Goal: Information Seeking & Learning: Learn about a topic

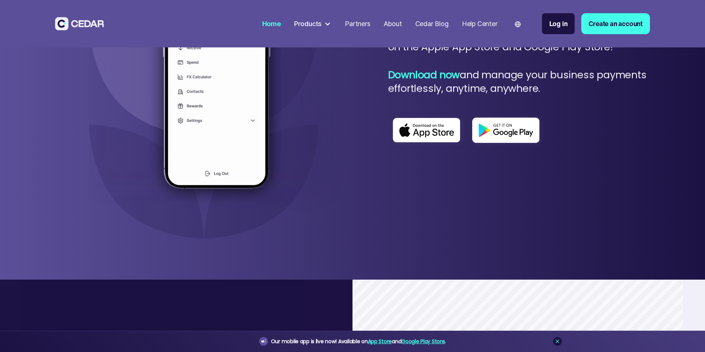
scroll to position [3515, 0]
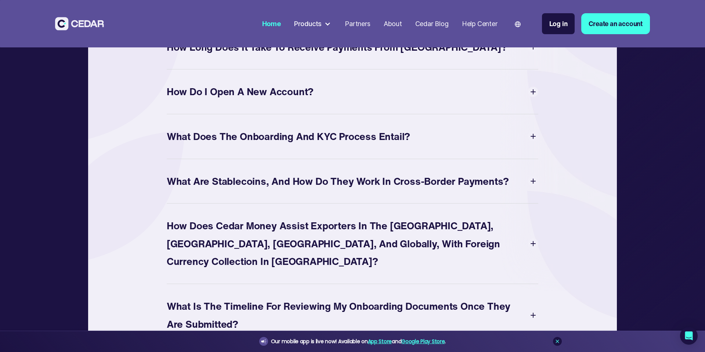
click at [438, 181] on div "What are Stablecoins, and how do they work in Cross-border Payments?" at bounding box center [338, 181] width 343 height 18
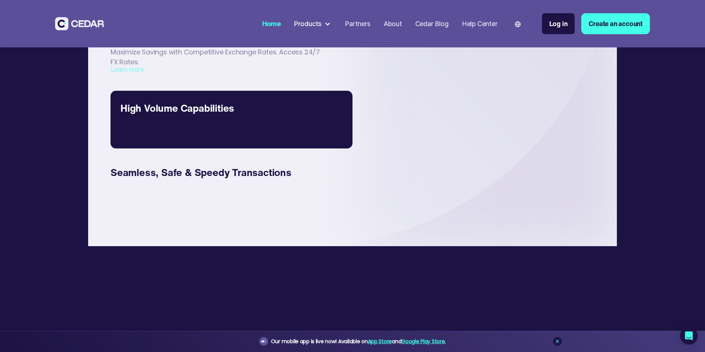
scroll to position [1248, 0]
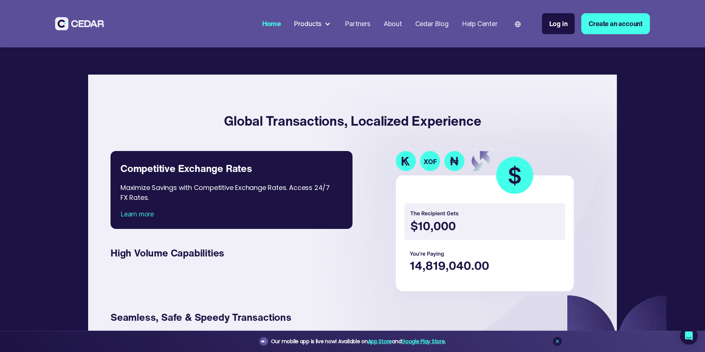
click at [324, 26] on div at bounding box center [327, 24] width 7 height 7
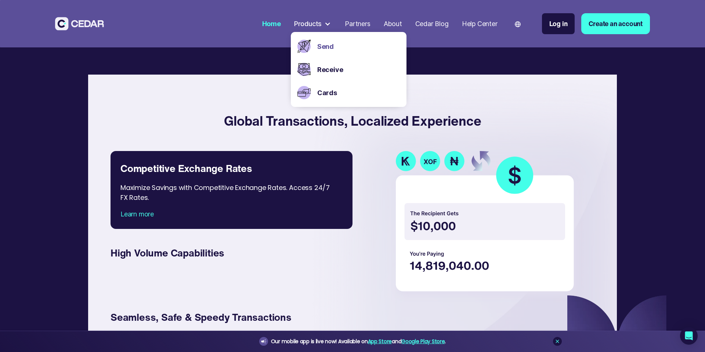
click at [321, 48] on link "Send" at bounding box center [358, 47] width 83 height 10
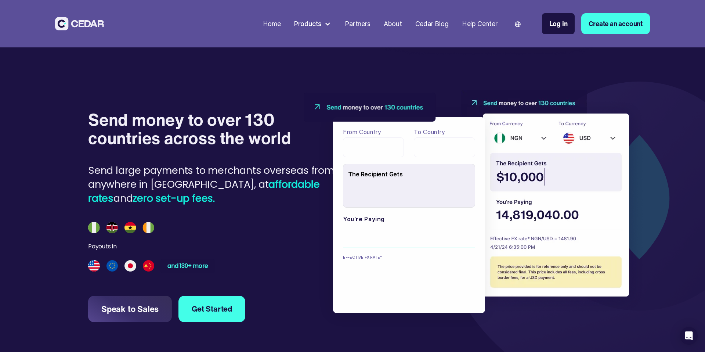
scroll to position [786, 0]
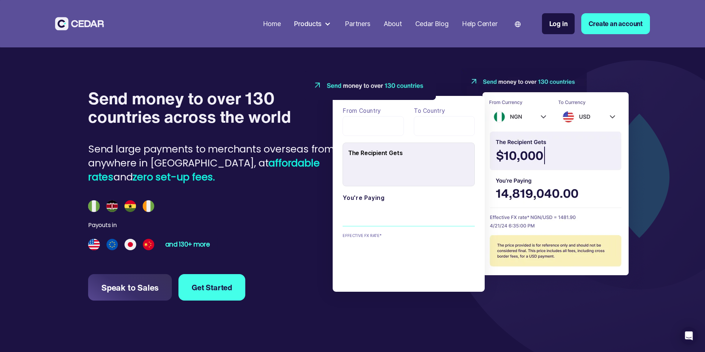
click at [182, 248] on div "and 130+ more" at bounding box center [187, 244] width 44 height 6
click at [259, 147] on div "Send large payments to merchants overseas from anywhere in Africa, at affordabl…" at bounding box center [216, 163] width 256 height 42
click at [294, 144] on div "Send large payments to merchants overseas from anywhere in Africa, at affordabl…" at bounding box center [216, 163] width 256 height 42
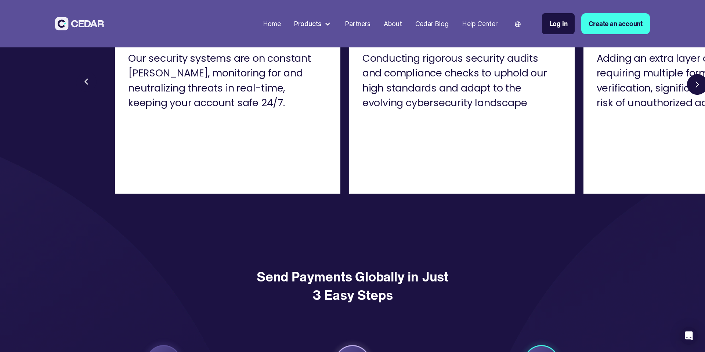
scroll to position [931, 0]
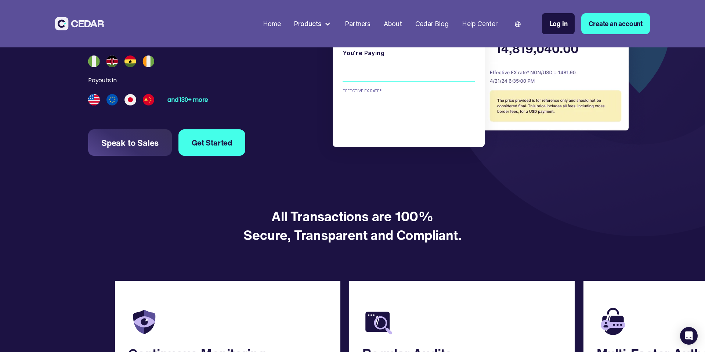
click at [317, 22] on div "Products" at bounding box center [308, 24] width 28 height 10
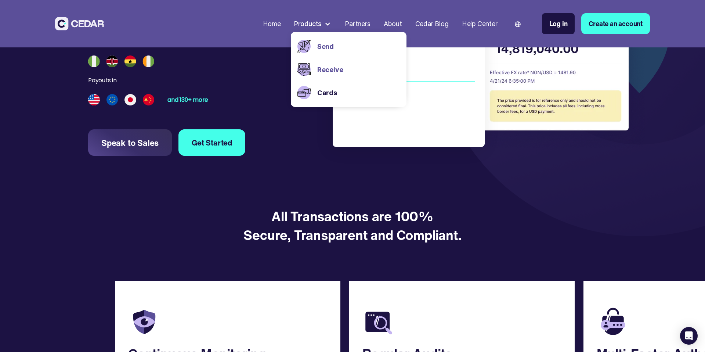
click at [317, 69] on link "Receive" at bounding box center [358, 70] width 83 height 10
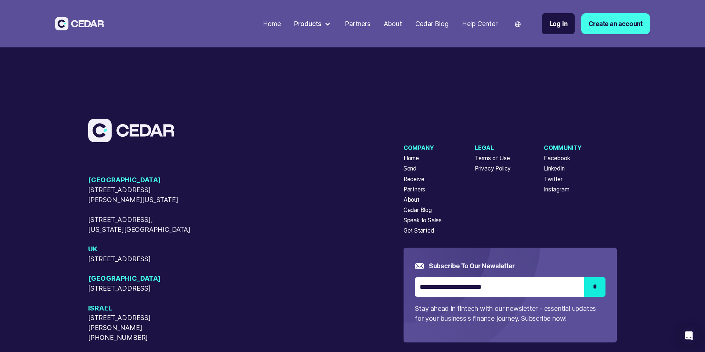
scroll to position [2934, 0]
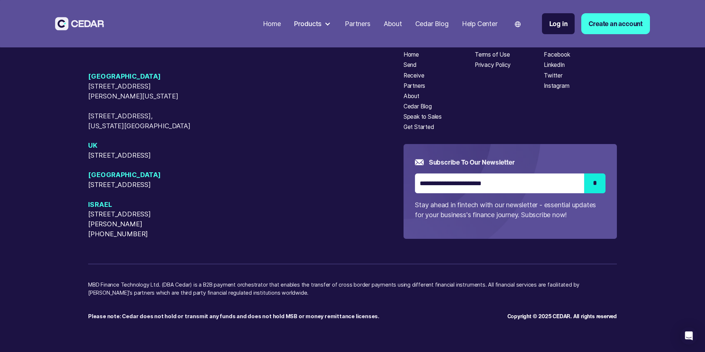
click at [268, 26] on div "Home" at bounding box center [272, 24] width 18 height 10
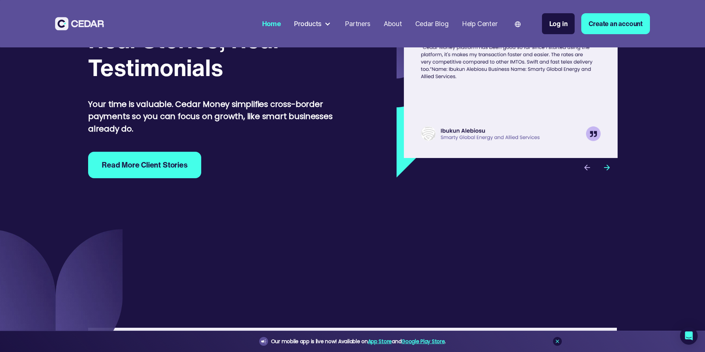
scroll to position [3429, 0]
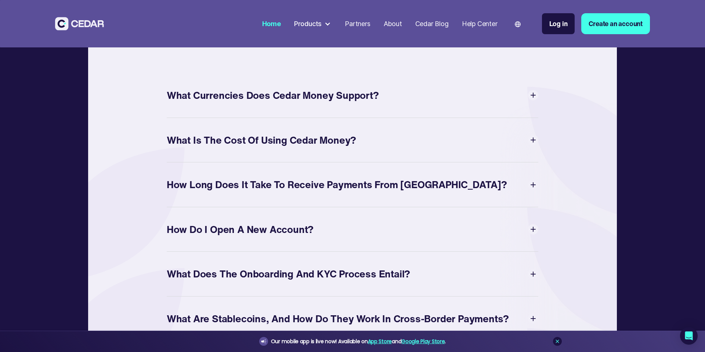
click at [383, 180] on div "How Long Does It Take to Receive Payments from [GEOGRAPHIC_DATA]?" at bounding box center [337, 185] width 341 height 18
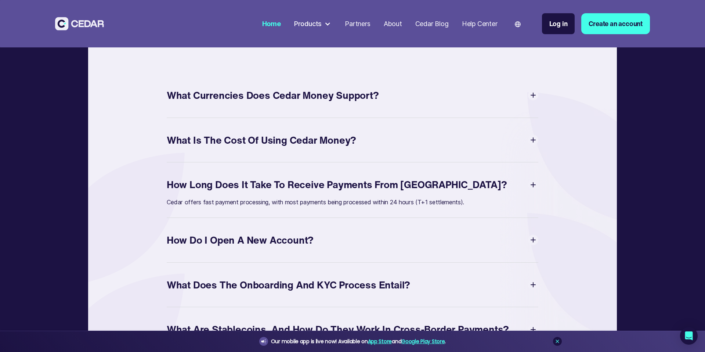
click at [390, 130] on div "What Is The Cost of Using Cedar Money?" at bounding box center [353, 139] width 372 height 21
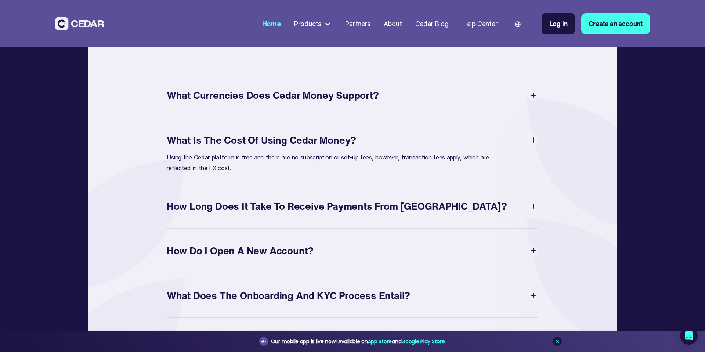
click at [400, 100] on div "What Currencies Does Cedar Money Support?" at bounding box center [353, 95] width 372 height 21
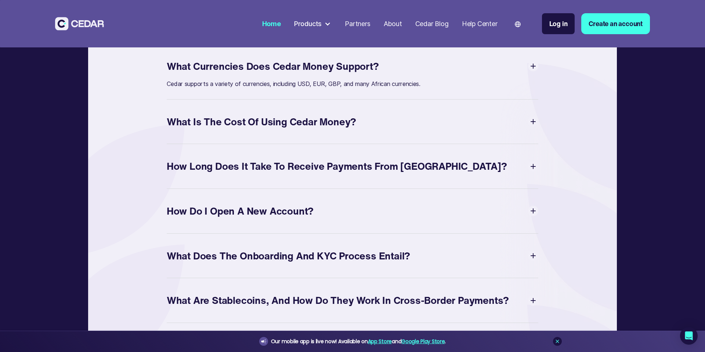
scroll to position [3459, 0]
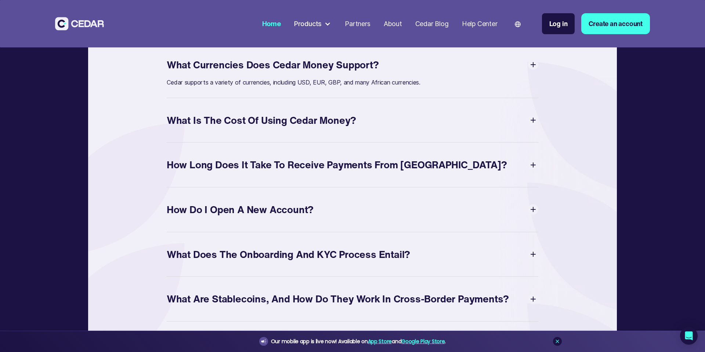
click at [342, 215] on div "How Do I Open a New Account?" at bounding box center [353, 209] width 372 height 25
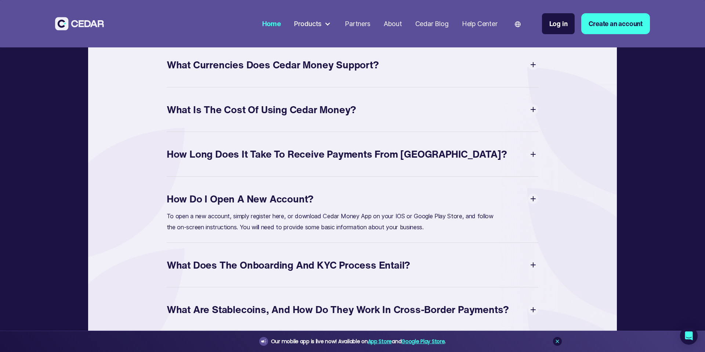
click at [334, 261] on div "What Does the Onboarding and KYC Process Entail?" at bounding box center [289, 265] width 244 height 18
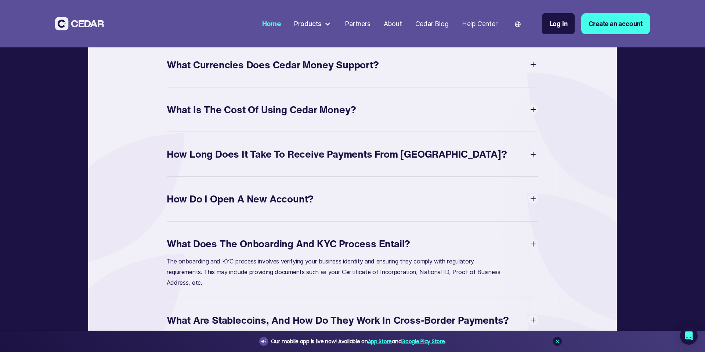
scroll to position [3553, 0]
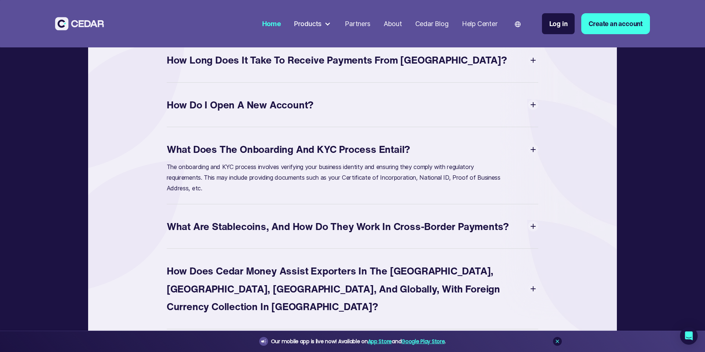
click at [366, 230] on div "What are Stablecoins, and how do they work in Cross-border Payments?" at bounding box center [353, 226] width 372 height 21
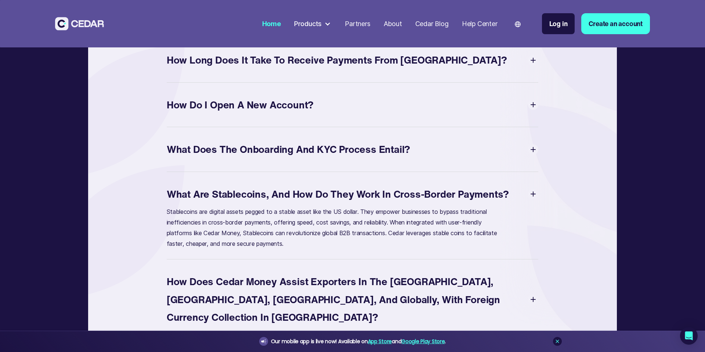
scroll to position [3593, 0]
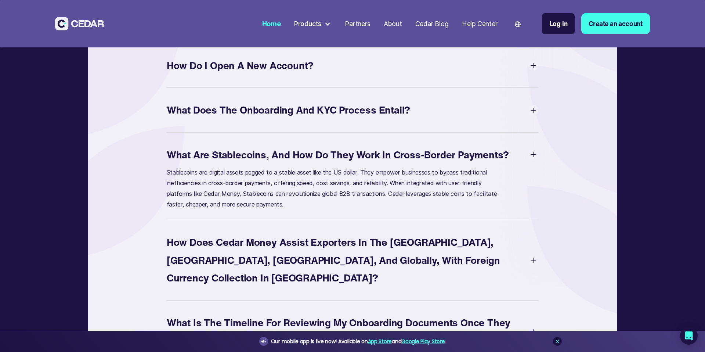
click at [371, 252] on div "How does Cedar Money assist Exporters in the [GEOGRAPHIC_DATA], [GEOGRAPHIC_DAT…" at bounding box center [348, 260] width 362 height 54
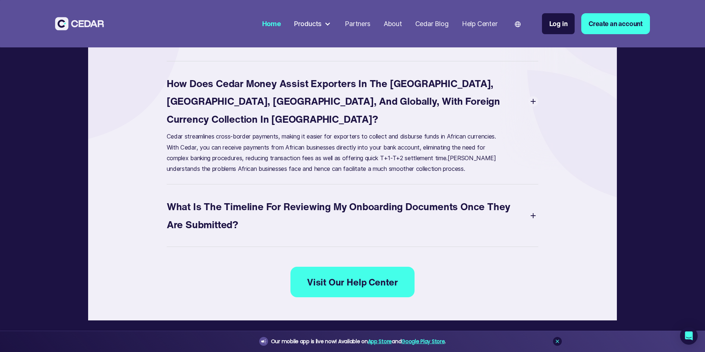
scroll to position [3718, 0]
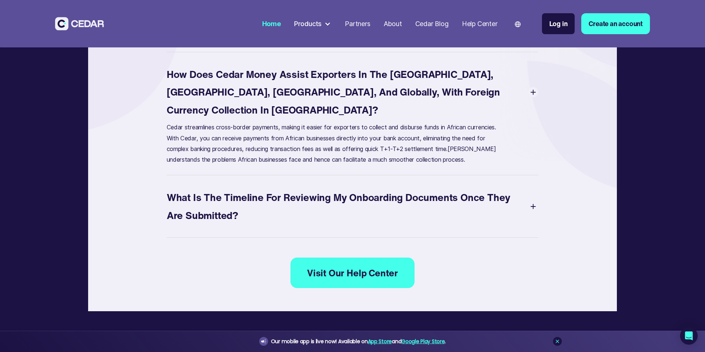
click at [404, 188] on div "What Is The Timeline for Reviewing My Onboarding Documents Once They are Submit…" at bounding box center [348, 206] width 362 height 36
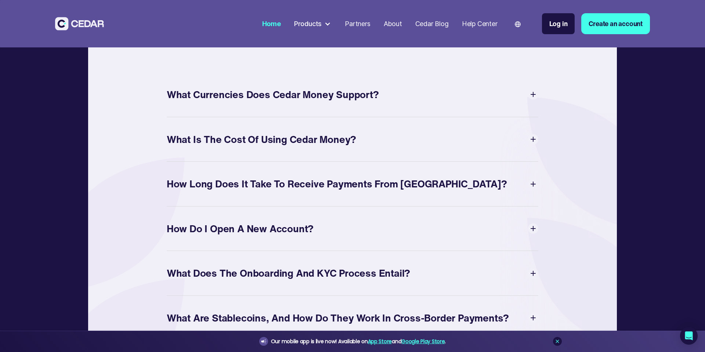
scroll to position [3549, 0]
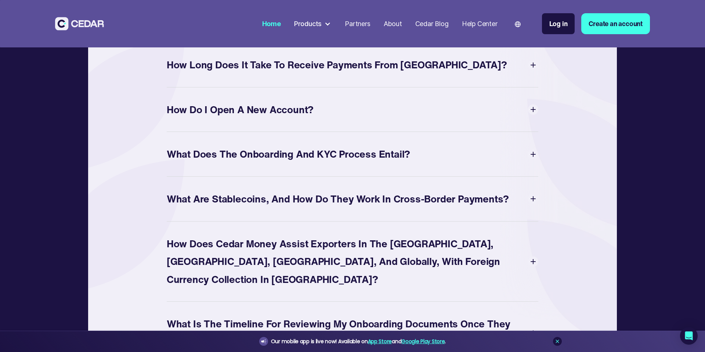
click at [336, 201] on div "What are Stablecoins, and how do they work in Cross-border Payments?" at bounding box center [338, 199] width 343 height 18
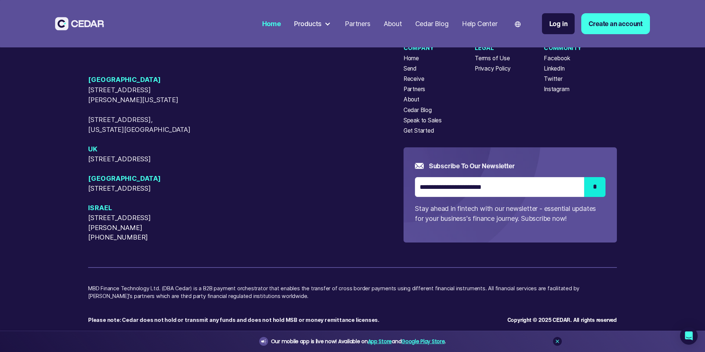
scroll to position [4102, 0]
